Goal: Transaction & Acquisition: Purchase product/service

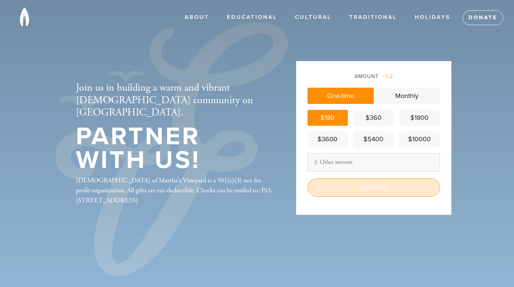
click at [354, 191] on input "Donate" at bounding box center [374, 187] width 133 height 19
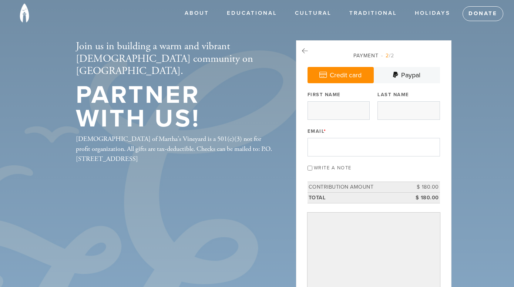
scroll to position [3, 0]
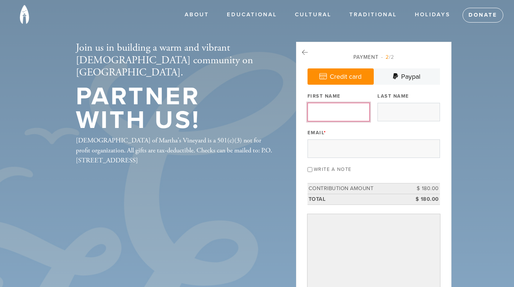
click at [327, 113] on input "First Name" at bounding box center [339, 112] width 62 height 19
type input "[PERSON_NAME] and [PERSON_NAME]"
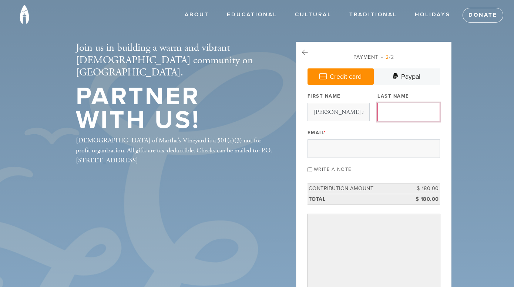
click at [390, 107] on input "Last Name" at bounding box center [409, 112] width 62 height 19
type input "Falk"
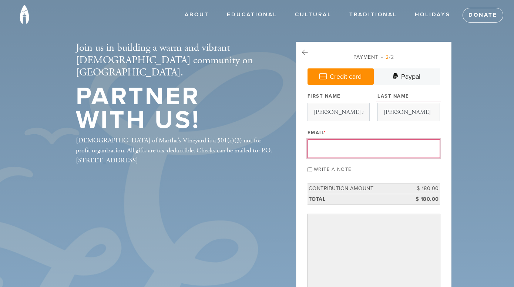
click at [354, 147] on input "Email *" at bounding box center [374, 149] width 133 height 19
type input "jonifalk@gmail.com"
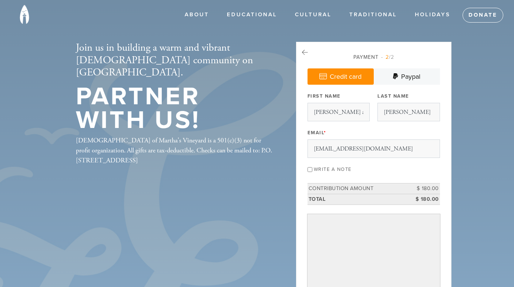
click at [309, 170] on input "Write a note" at bounding box center [310, 169] width 5 height 5
checkbox input "true"
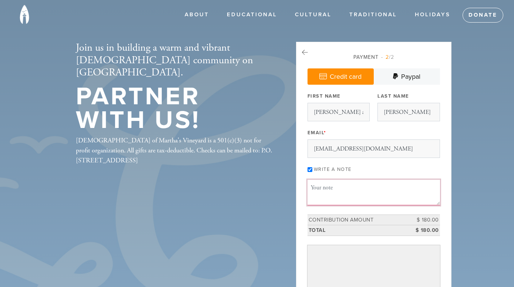
click at [322, 184] on textarea "Message or dedication" at bounding box center [374, 192] width 133 height 25
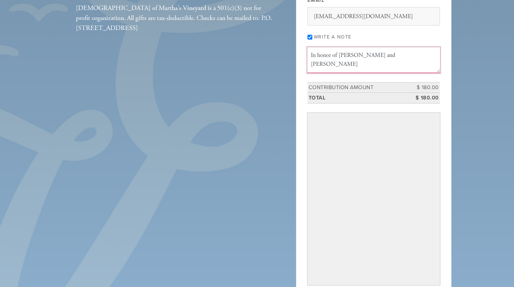
scroll to position [135, 0]
type textarea "In honor of Bruce and Lisa Micley"
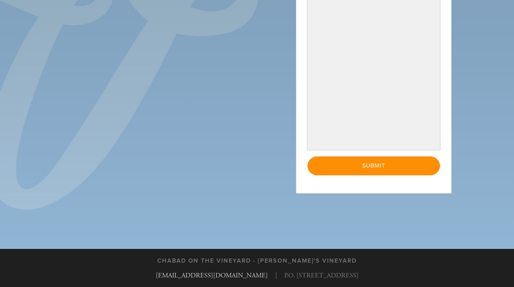
scroll to position [290, 0]
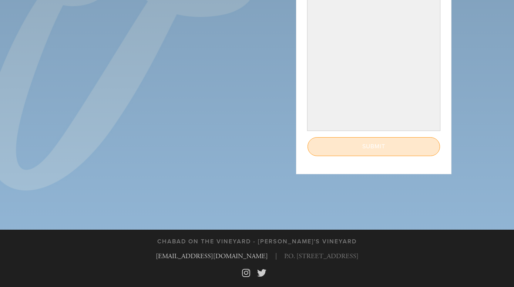
click at [384, 150] on input "Submit" at bounding box center [374, 146] width 133 height 19
